Goal: Navigation & Orientation: Find specific page/section

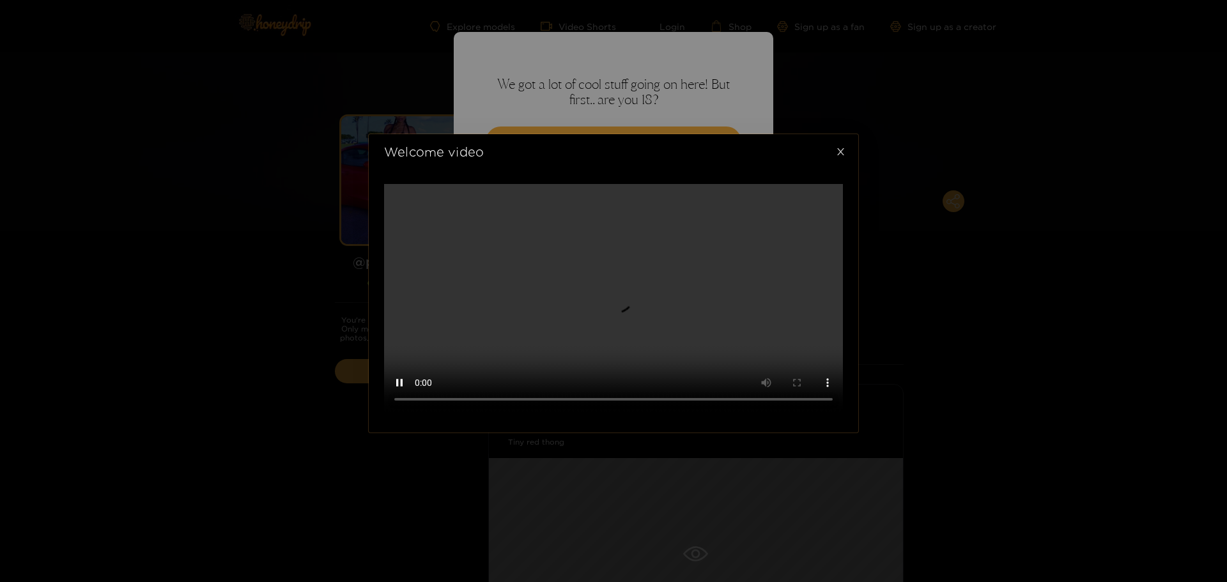
click at [846, 140] on span "Close" at bounding box center [841, 152] width 36 height 36
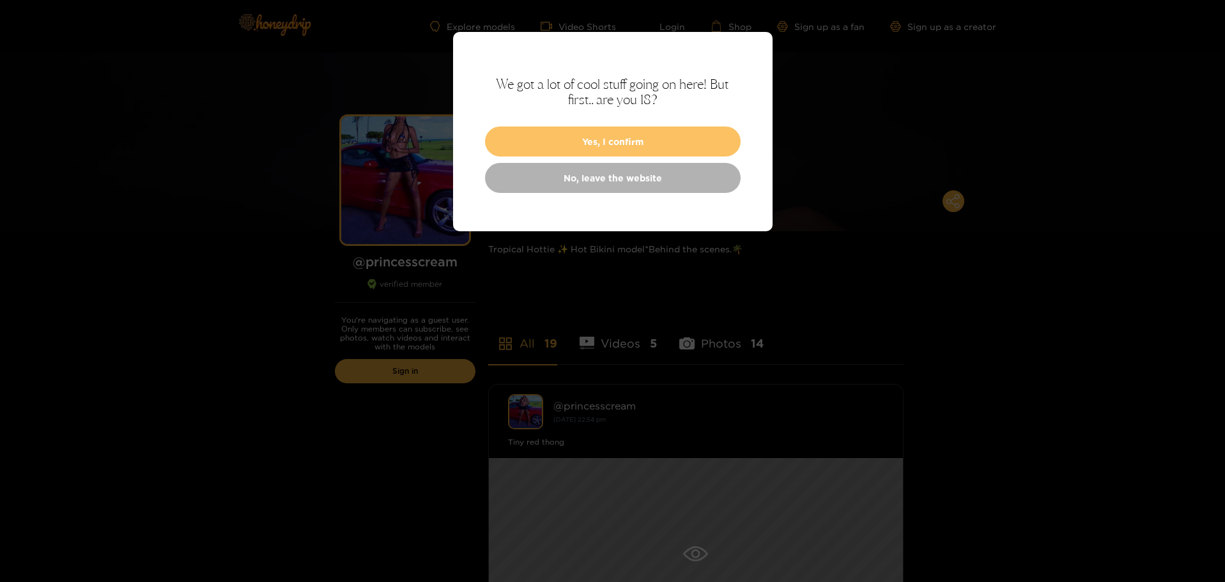
click at [611, 146] on button "Yes, I confirm" at bounding box center [613, 142] width 256 height 30
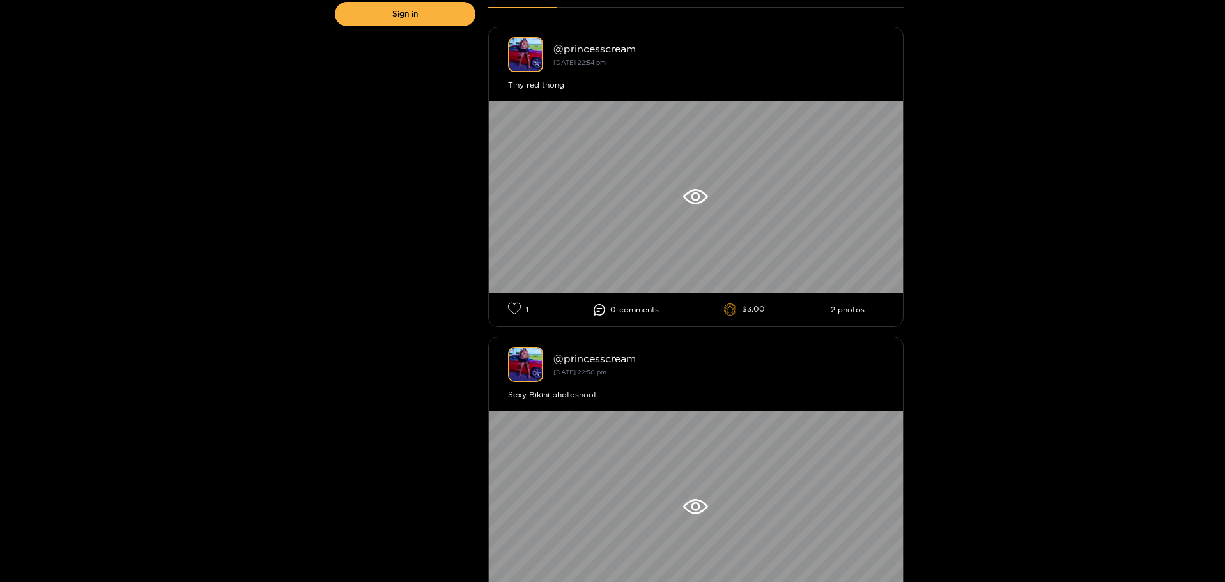
scroll to position [511, 0]
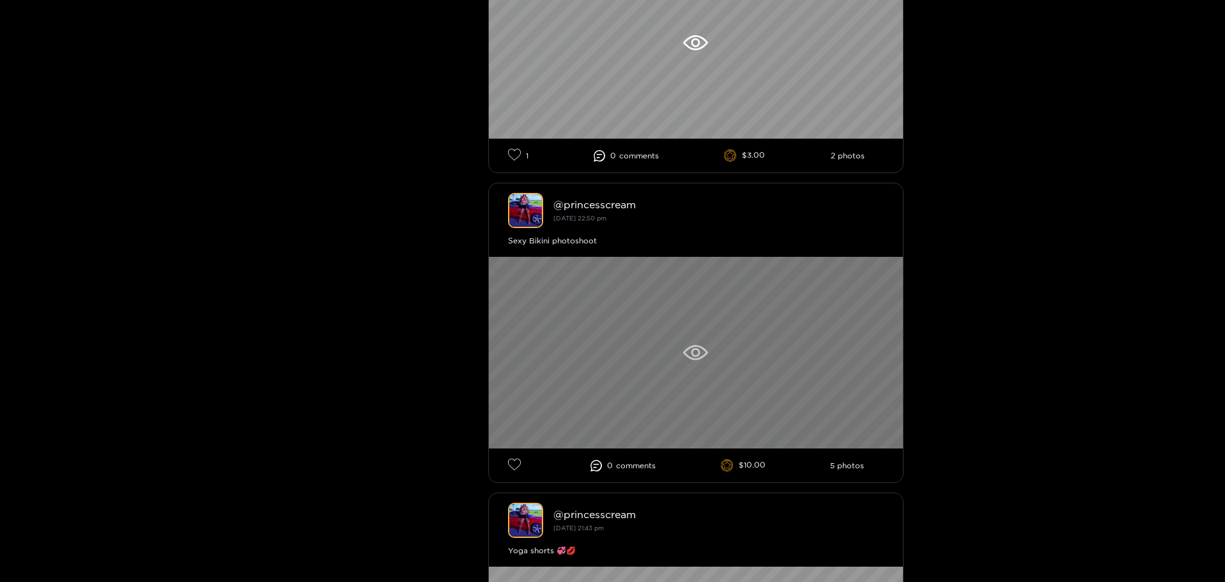
click at [701, 354] on icon at bounding box center [695, 352] width 25 height 15
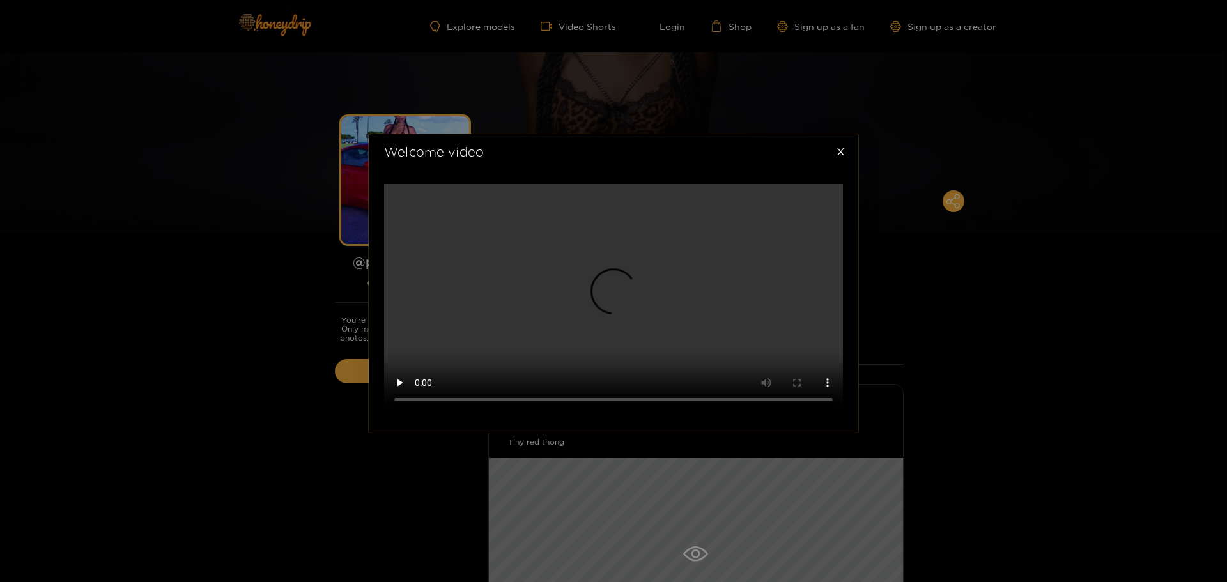
click at [449, 25] on div "Welcome video" at bounding box center [613, 291] width 1227 height 582
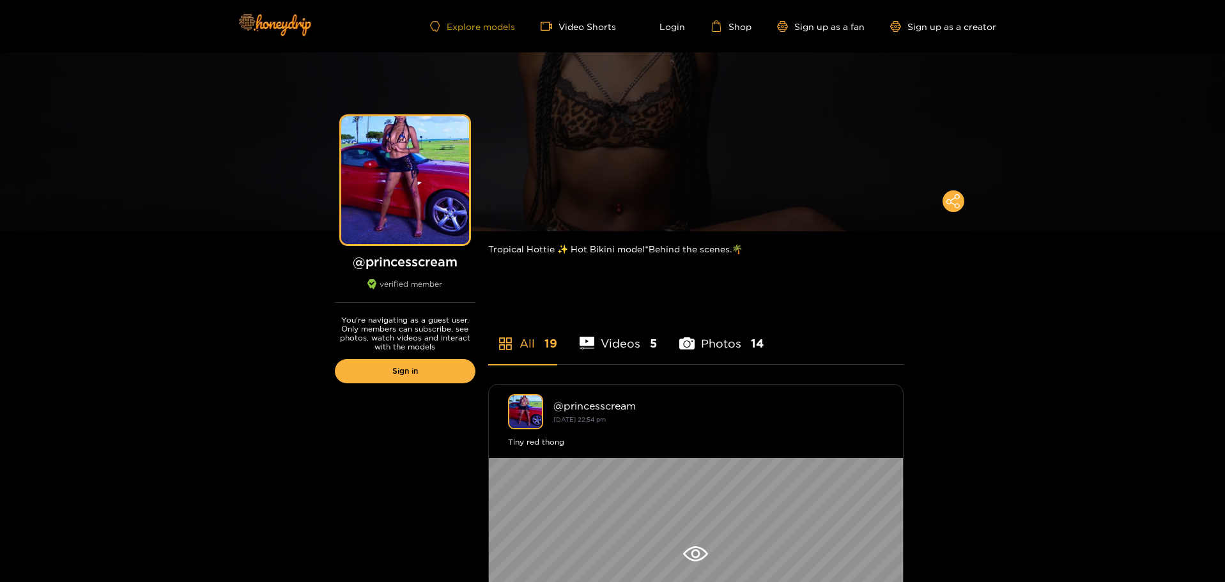
click at [484, 28] on link "Explore models" at bounding box center [472, 26] width 84 height 11
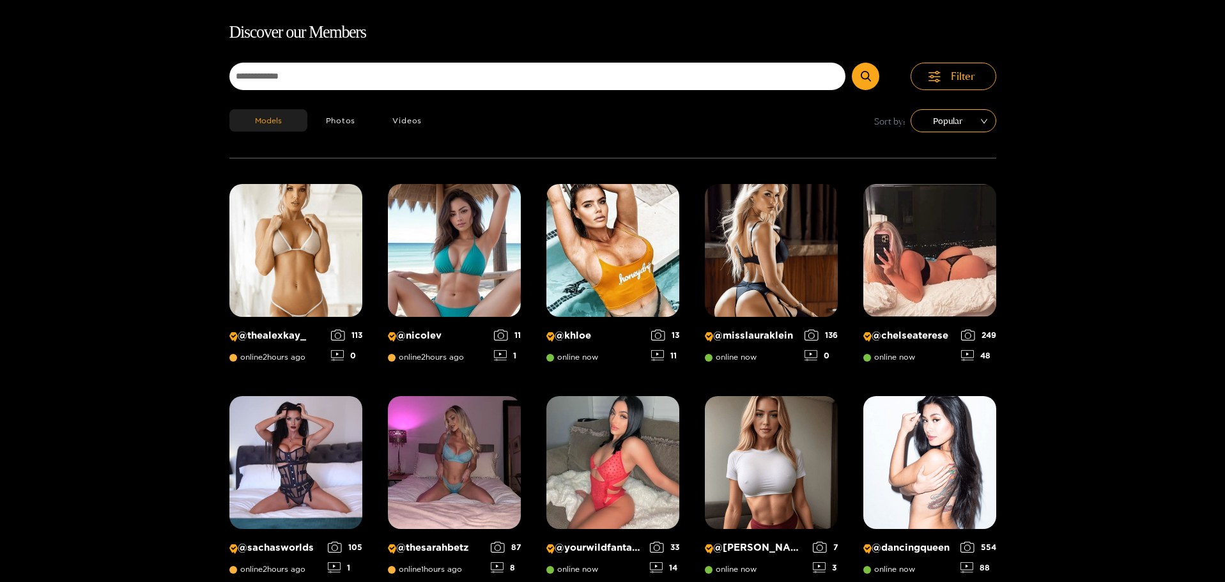
scroll to position [18, 0]
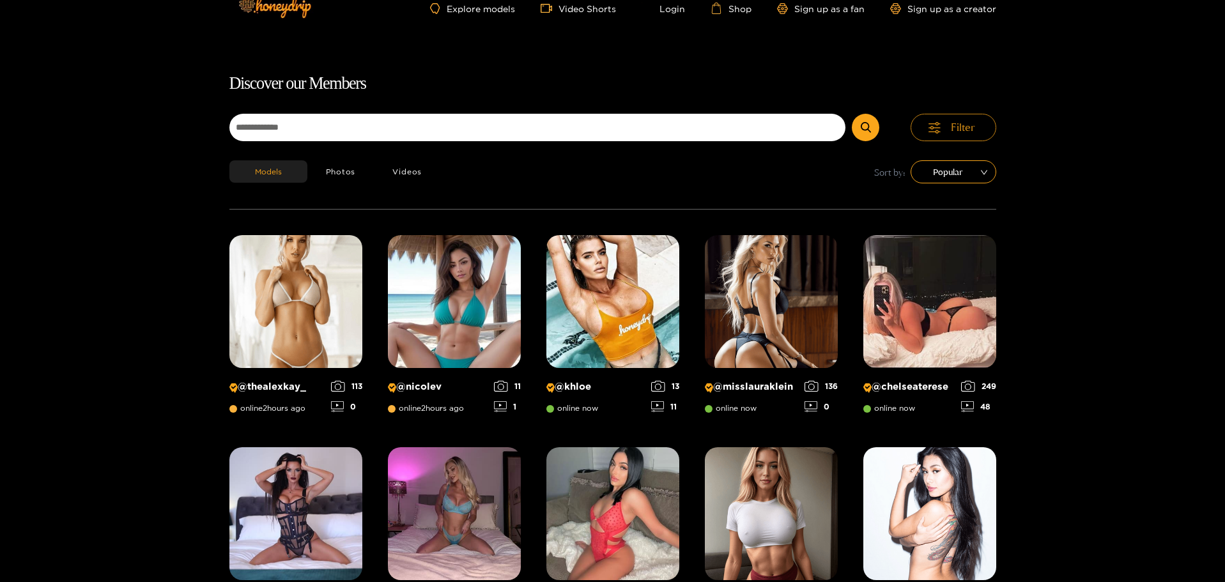
click at [973, 125] on span "Filter" at bounding box center [963, 127] width 24 height 15
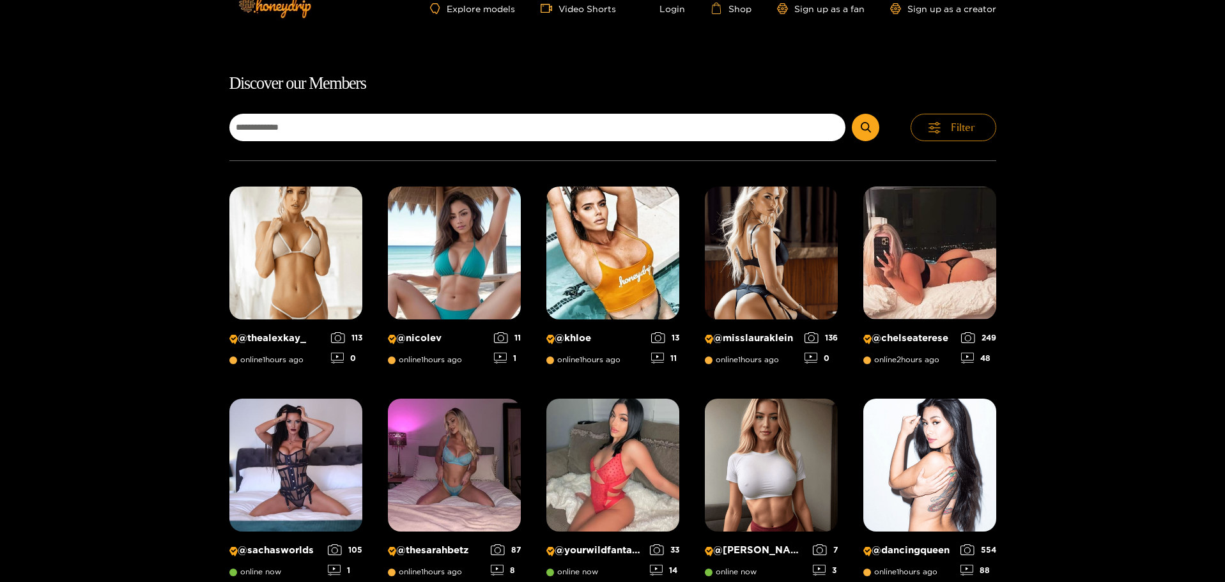
click at [936, 130] on icon "button" at bounding box center [935, 128] width 12 height 12
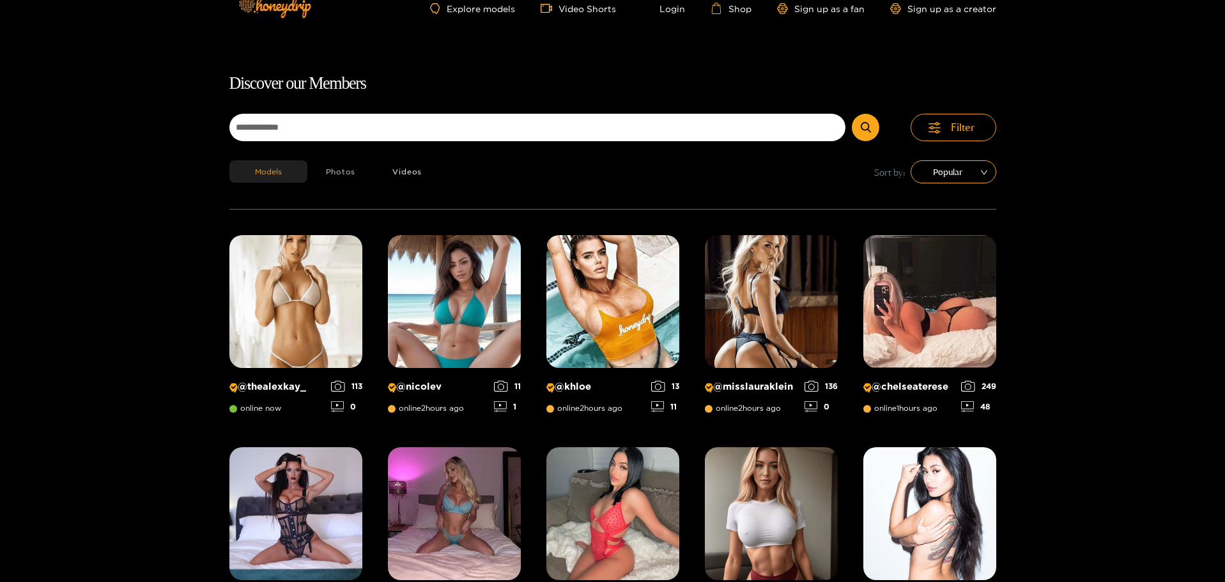
click at [349, 175] on button "Photos" at bounding box center [340, 171] width 67 height 22
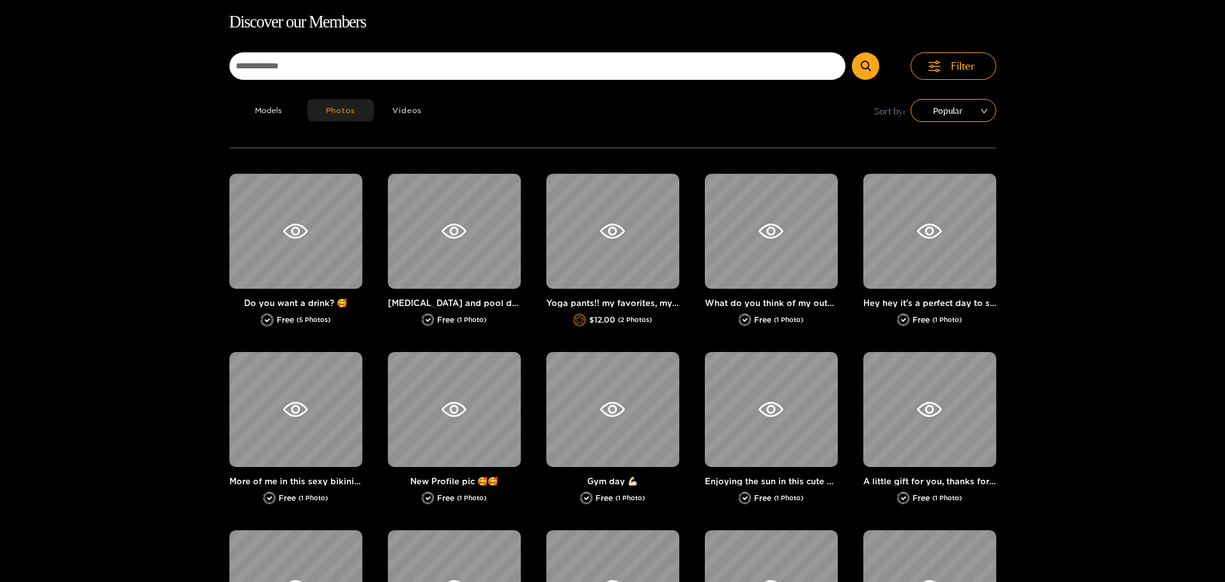
scroll to position [82, 0]
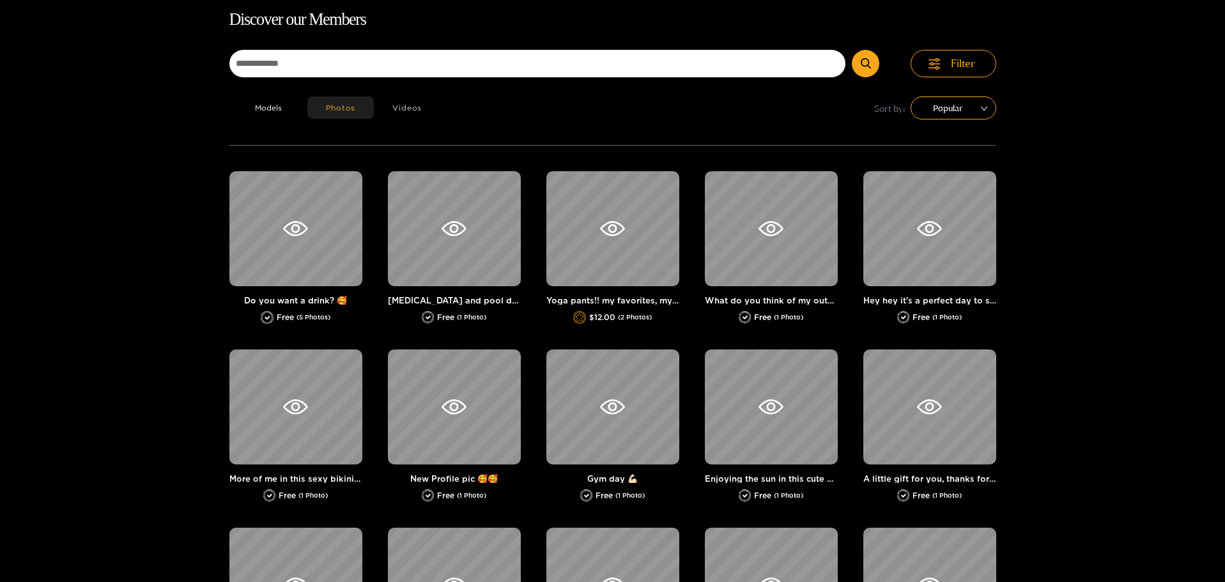
click at [407, 108] on button "Videos" at bounding box center [407, 108] width 66 height 22
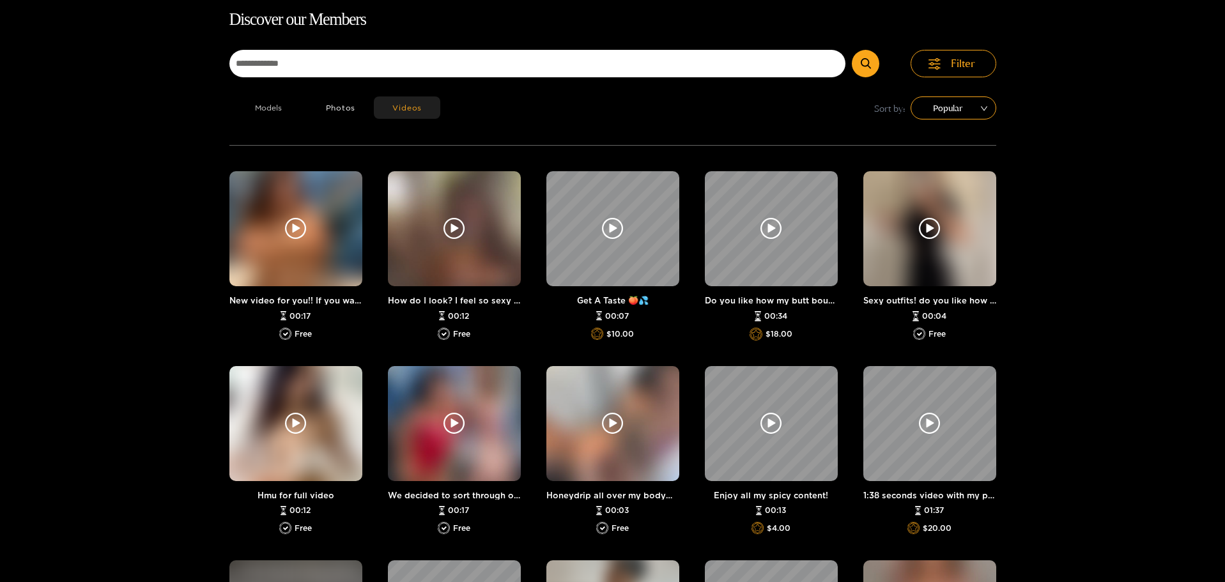
click at [274, 107] on button "Models" at bounding box center [268, 108] width 78 height 22
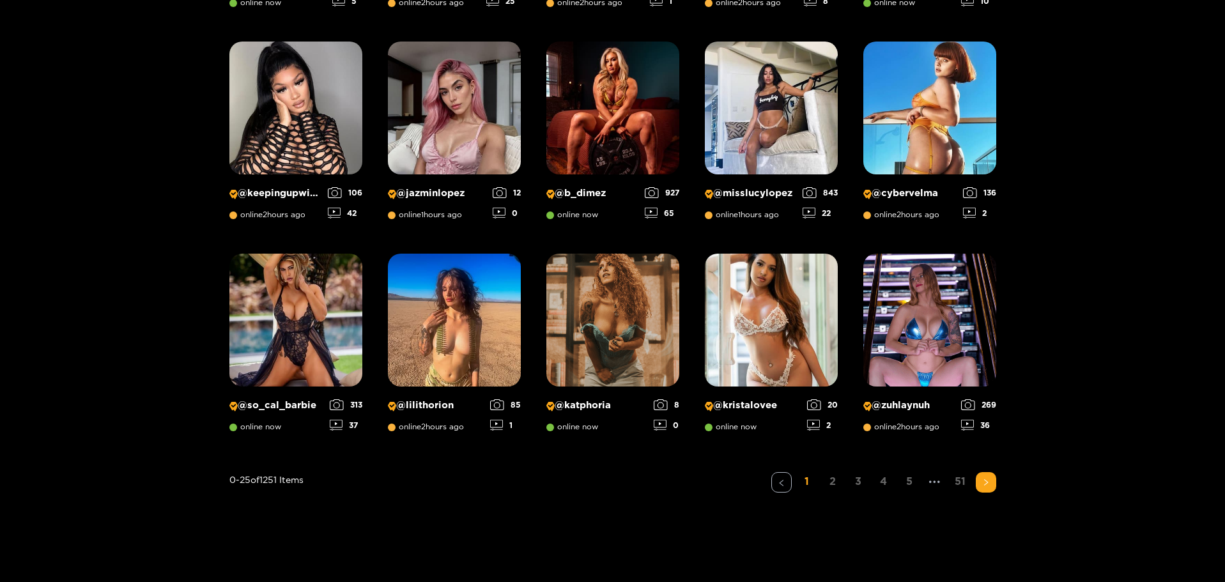
scroll to position [949, 0]
